Goal: Task Accomplishment & Management: Complete application form

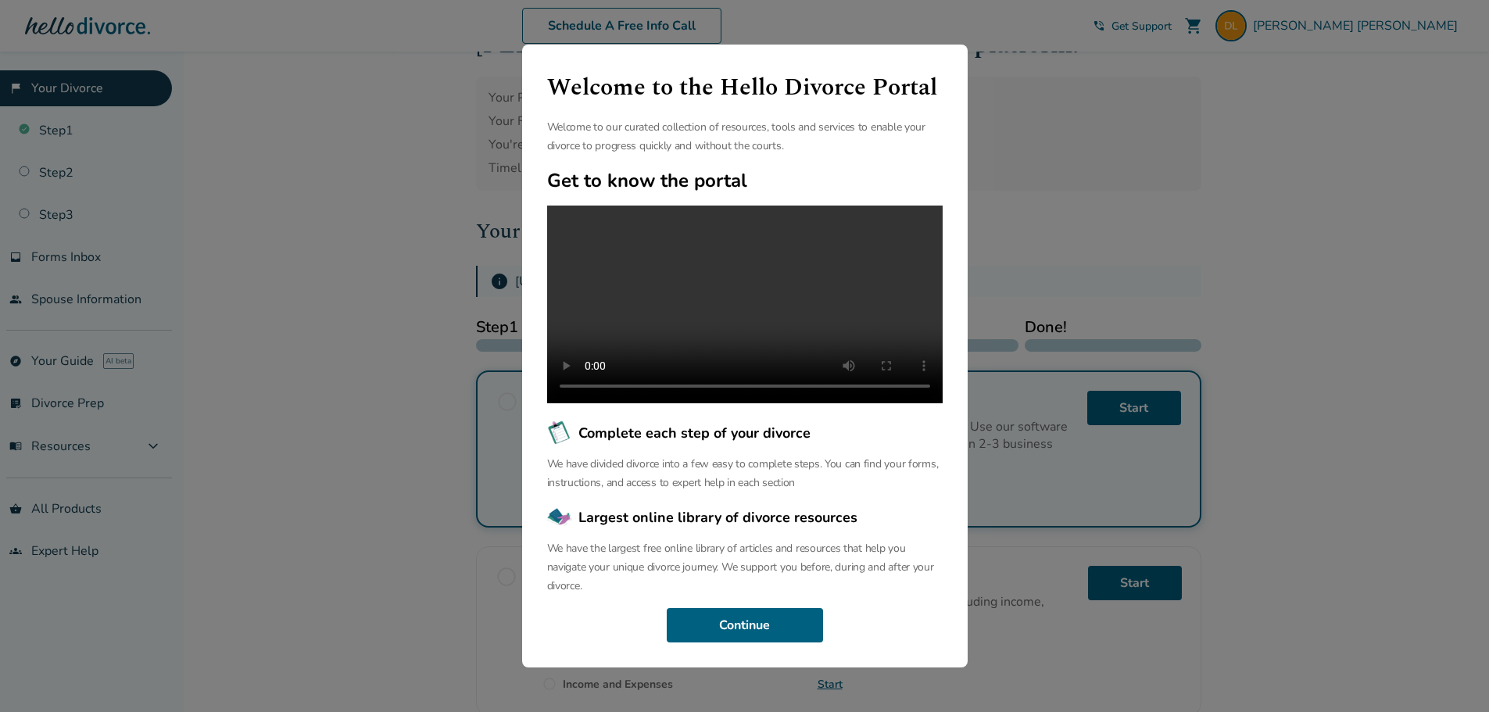
scroll to position [78, 0]
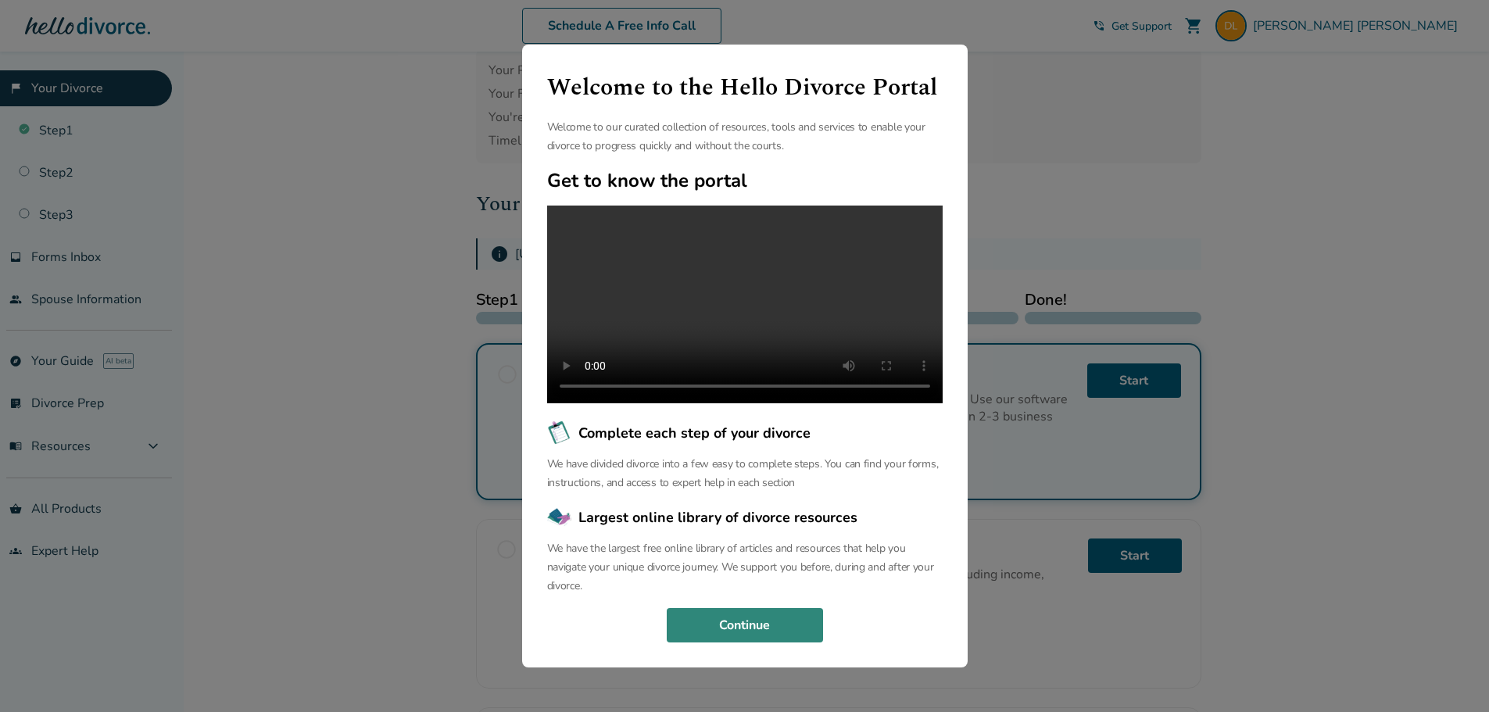
click at [747, 630] on button "Continue" at bounding box center [745, 625] width 156 height 34
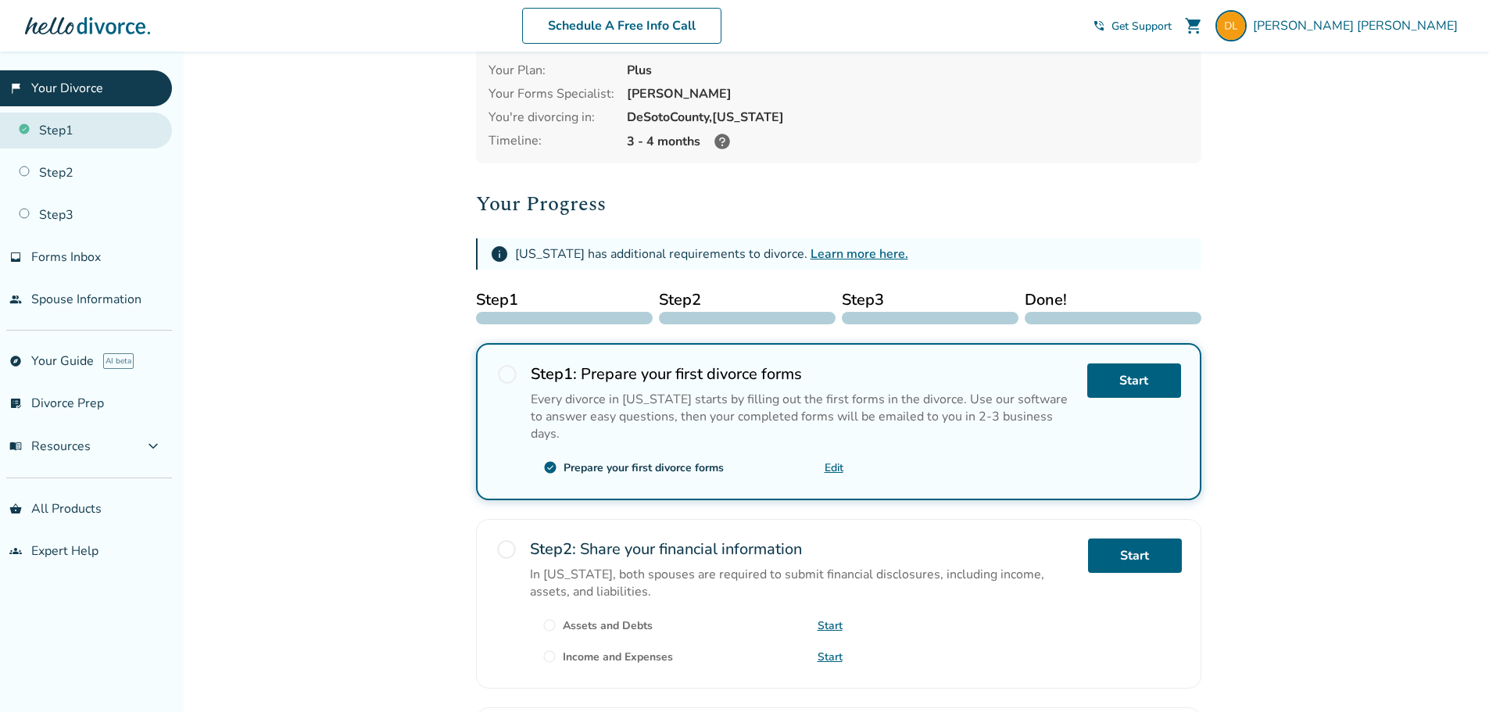
click at [70, 132] on link "Step 1" at bounding box center [86, 131] width 172 height 36
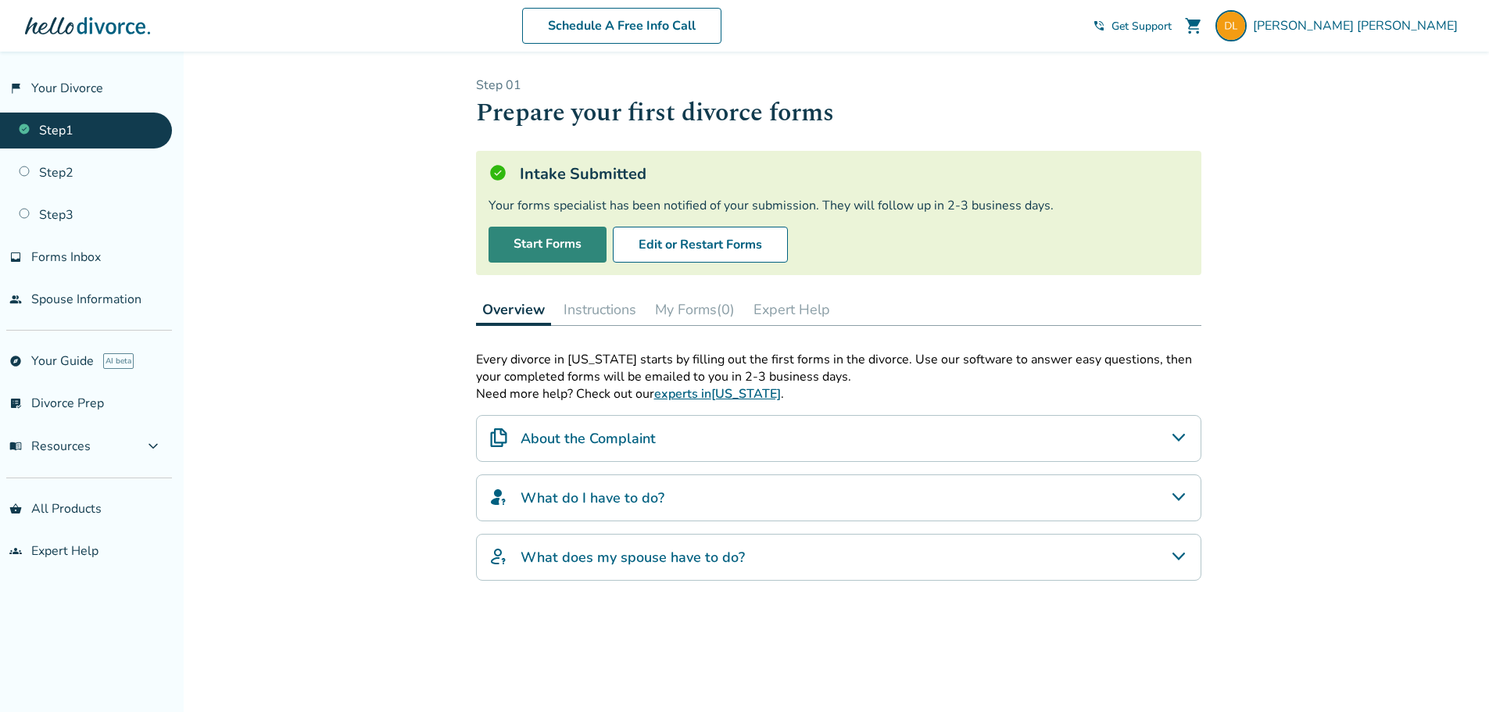
click at [544, 247] on link "Start Forms" at bounding box center [548, 245] width 118 height 36
click at [79, 257] on span "Forms Inbox" at bounding box center [66, 257] width 70 height 17
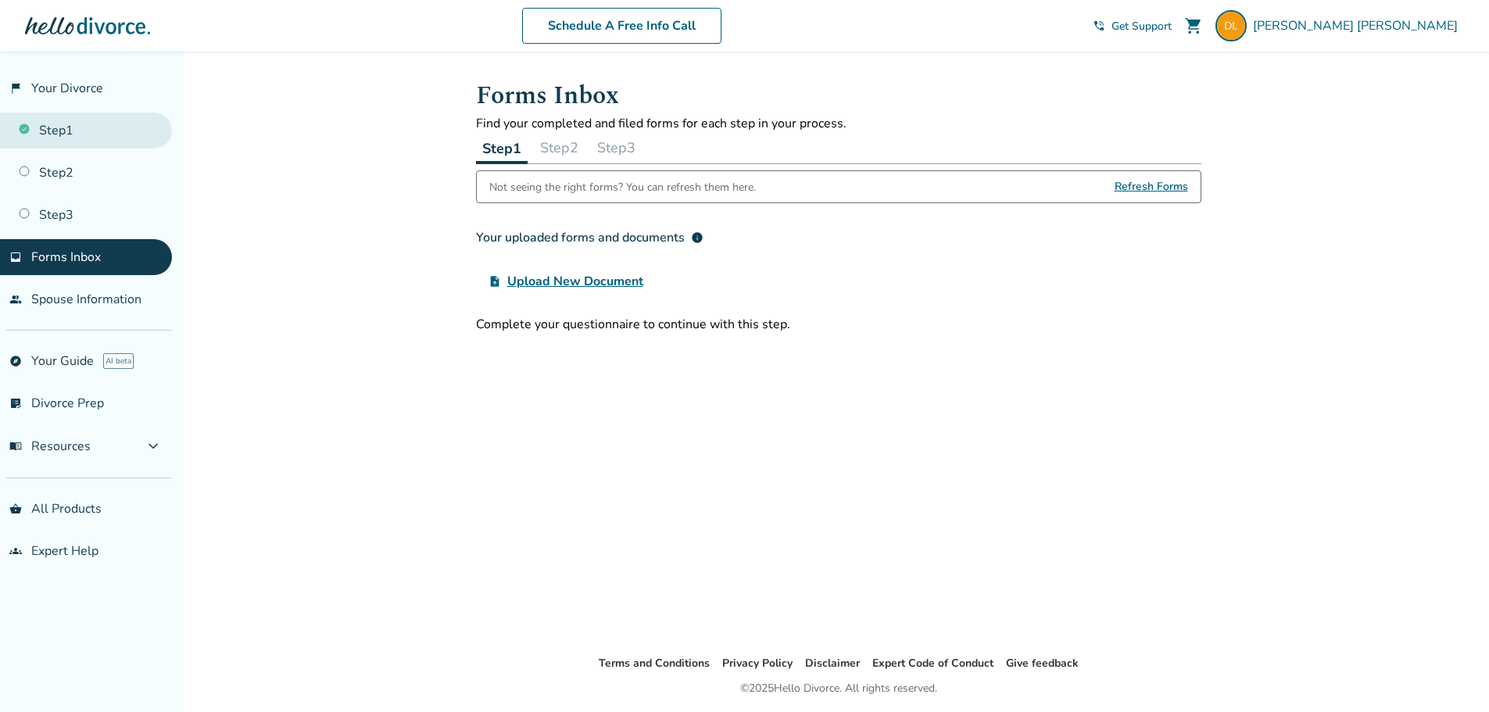
click at [88, 124] on link "Step 1" at bounding box center [86, 131] width 172 height 36
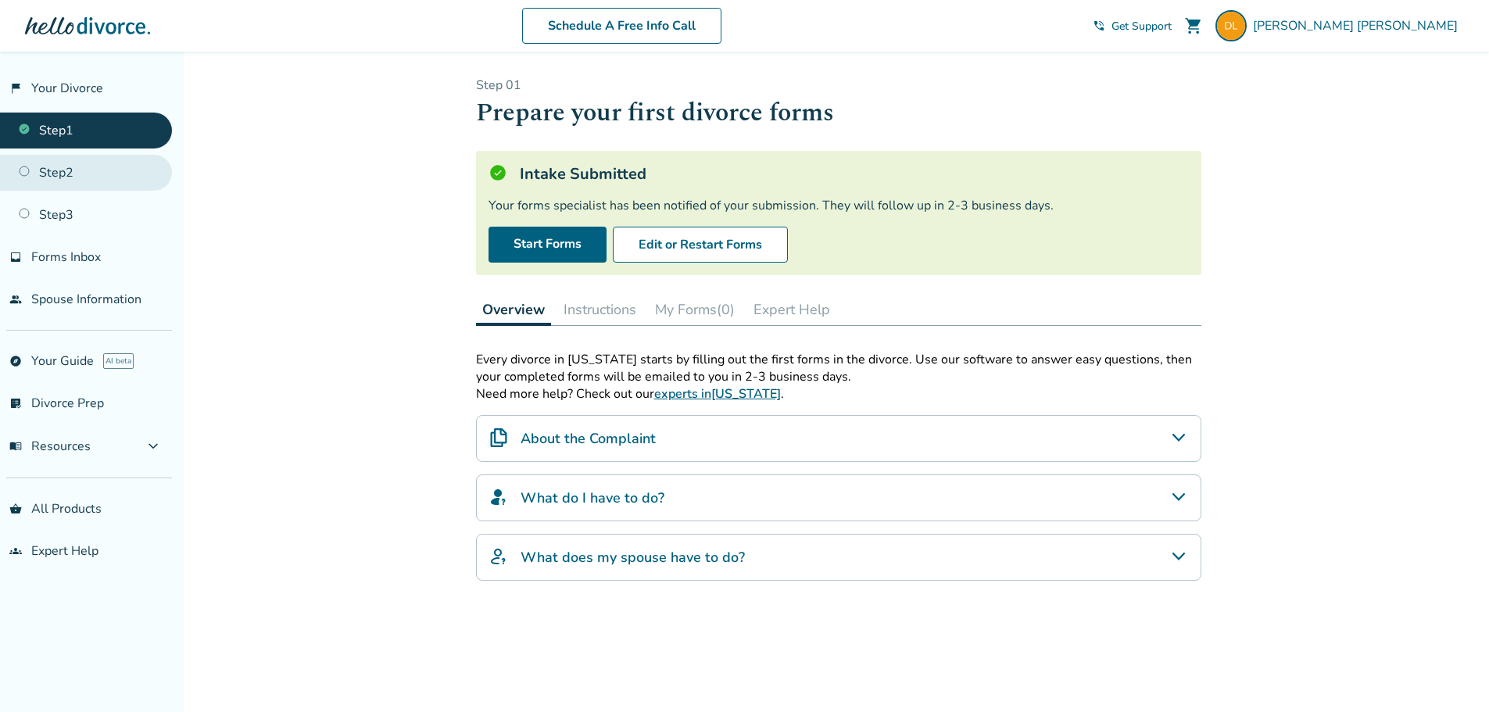
click at [69, 175] on link "Step 2" at bounding box center [86, 173] width 172 height 36
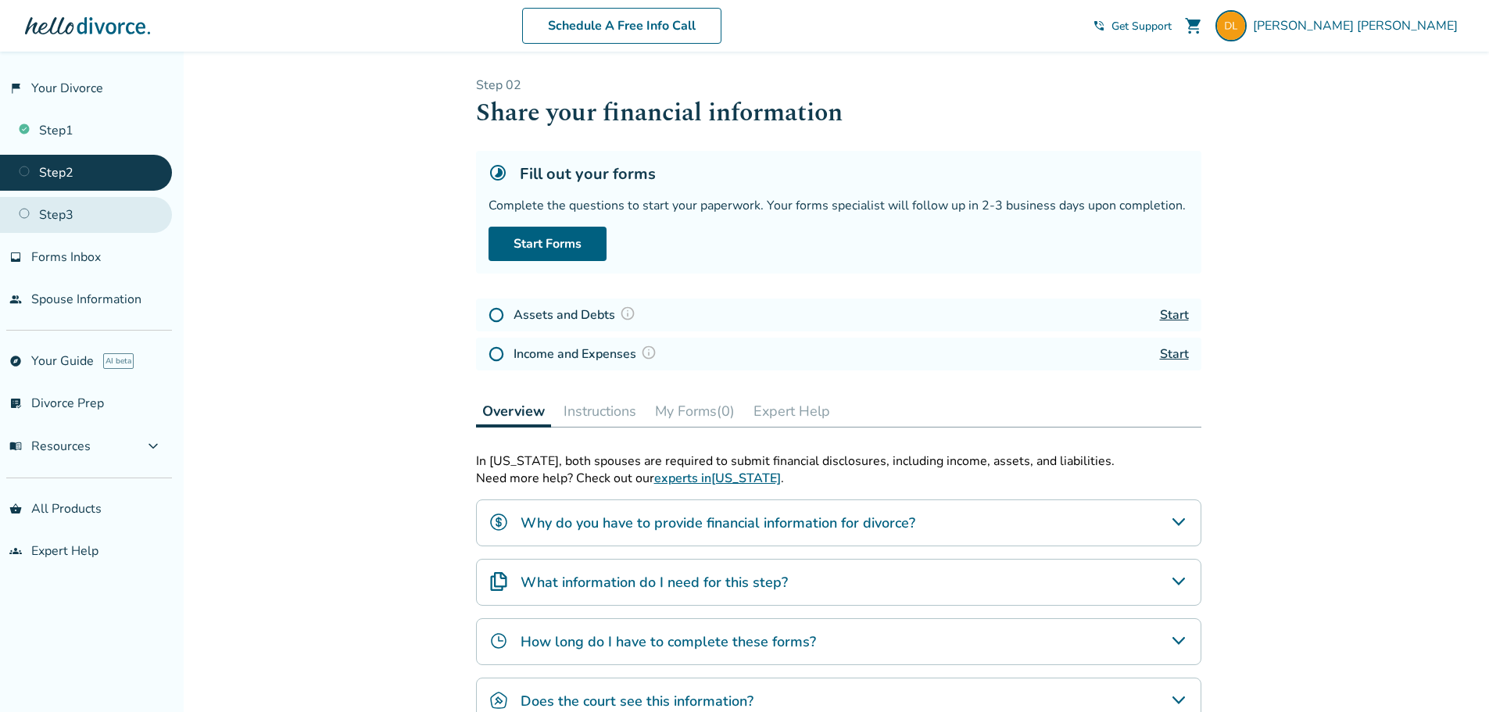
click at [68, 212] on link "Step 3" at bounding box center [86, 215] width 172 height 36
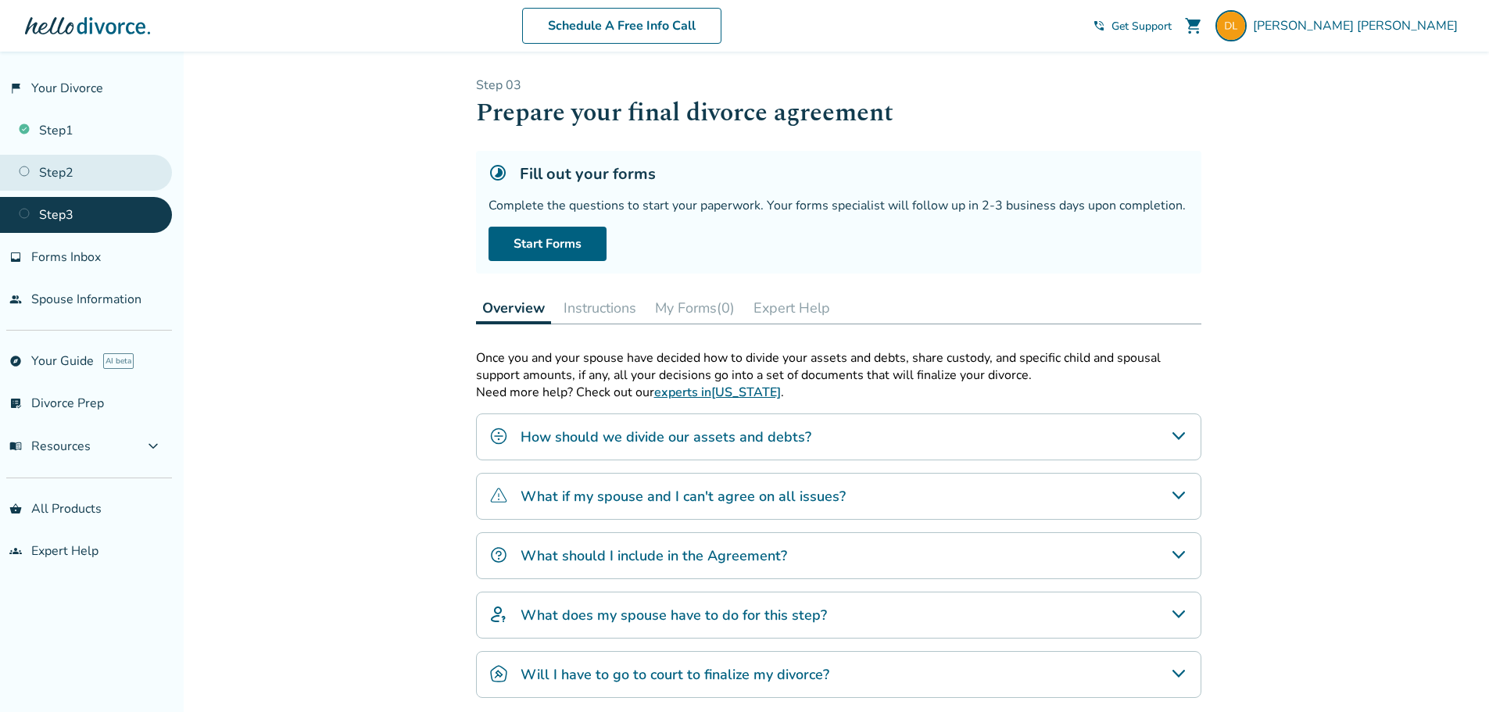
click at [66, 163] on link "Step 2" at bounding box center [86, 173] width 172 height 36
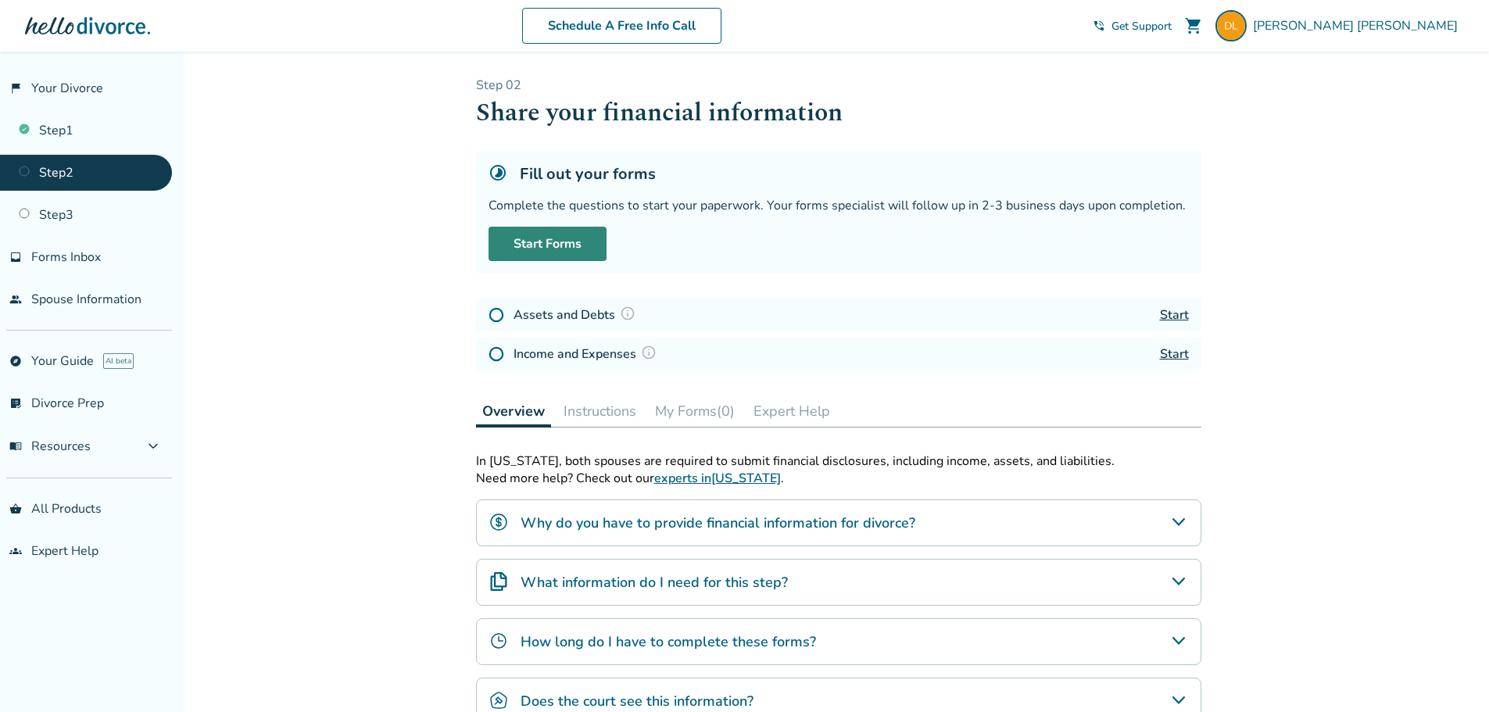
click at [553, 246] on link "Start Forms" at bounding box center [548, 244] width 118 height 34
